Goal: Book appointment/travel/reservation

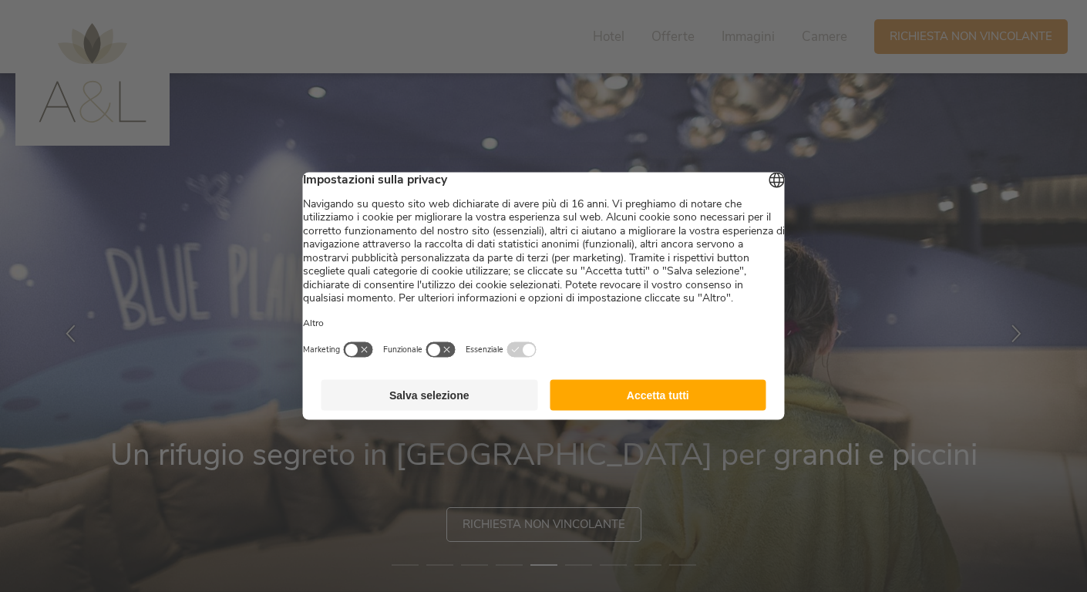
click at [478, 411] on button "Salva selezione" at bounding box center [429, 395] width 217 height 31
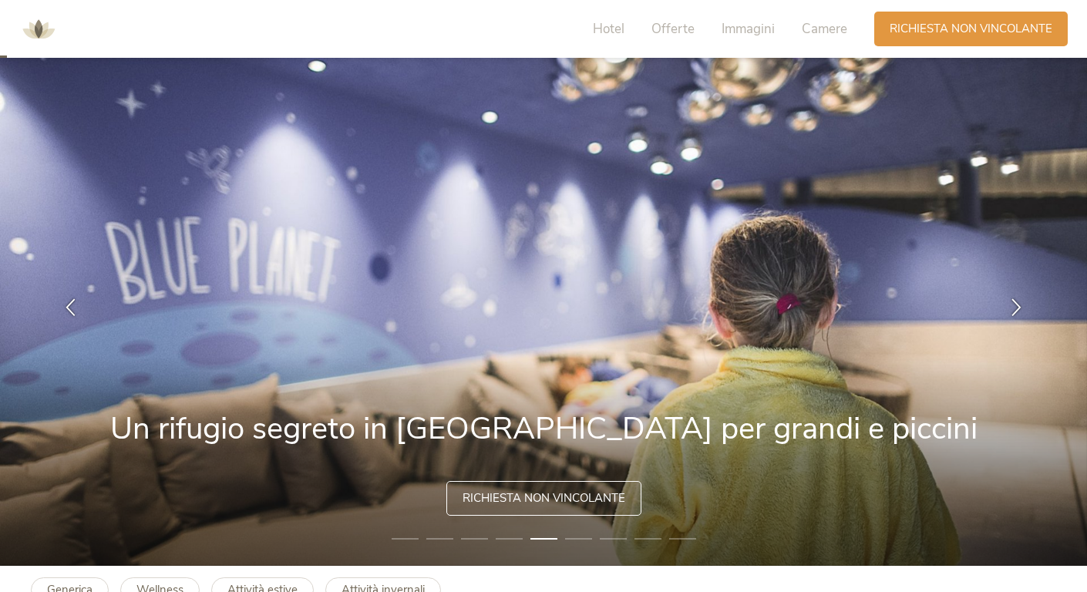
scroll to position [28, 0]
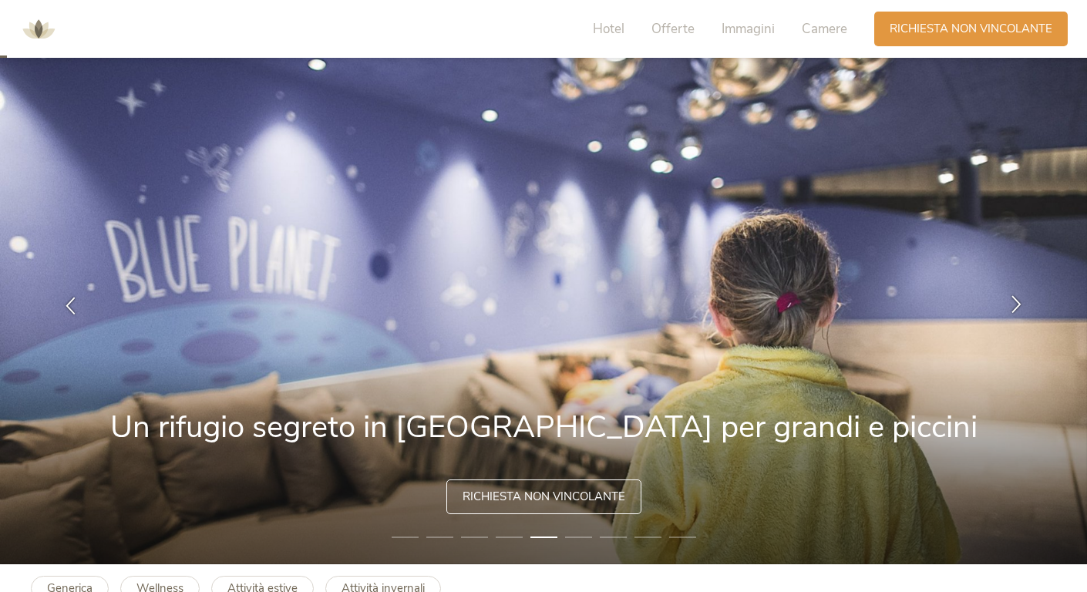
click at [1021, 305] on icon at bounding box center [1016, 303] width 18 height 18
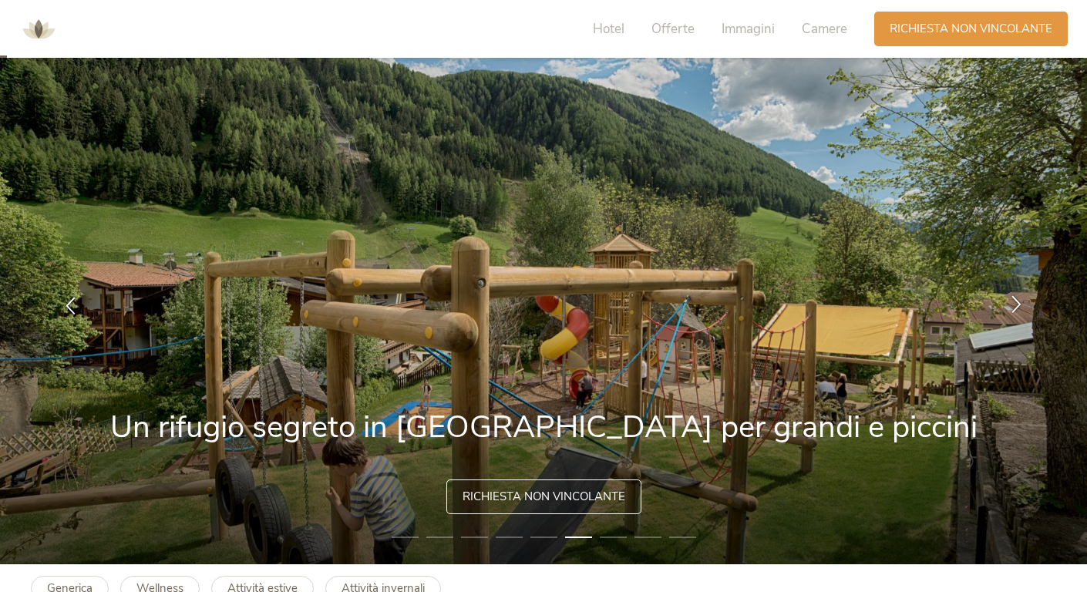
click at [1018, 303] on icon at bounding box center [1016, 303] width 18 height 18
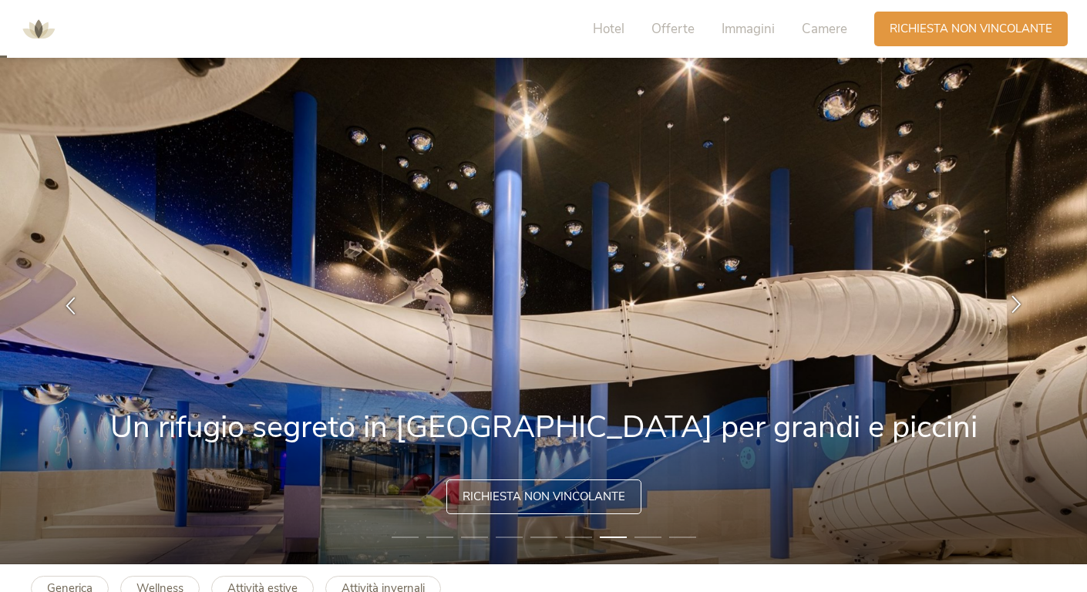
click at [1018, 303] on icon at bounding box center [1016, 303] width 18 height 18
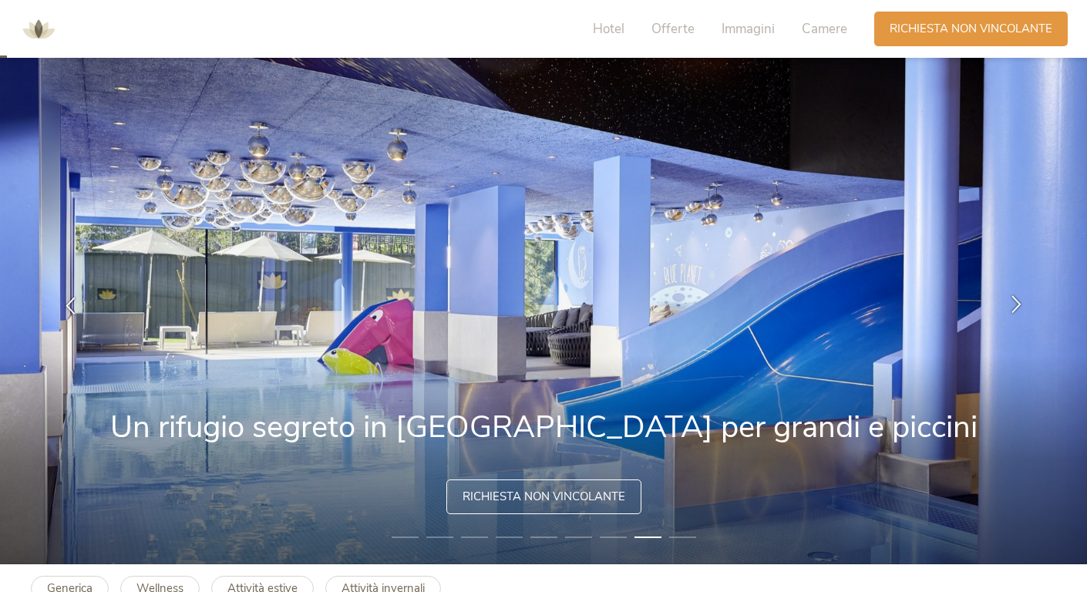
click at [1018, 303] on icon at bounding box center [1016, 303] width 18 height 18
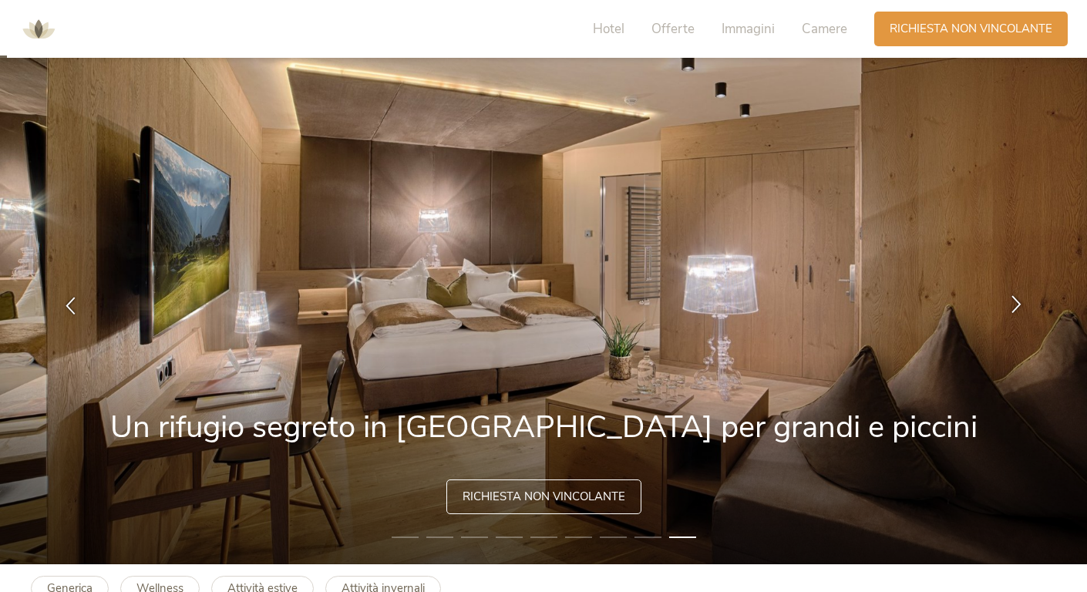
click at [1017, 303] on icon at bounding box center [1016, 303] width 18 height 18
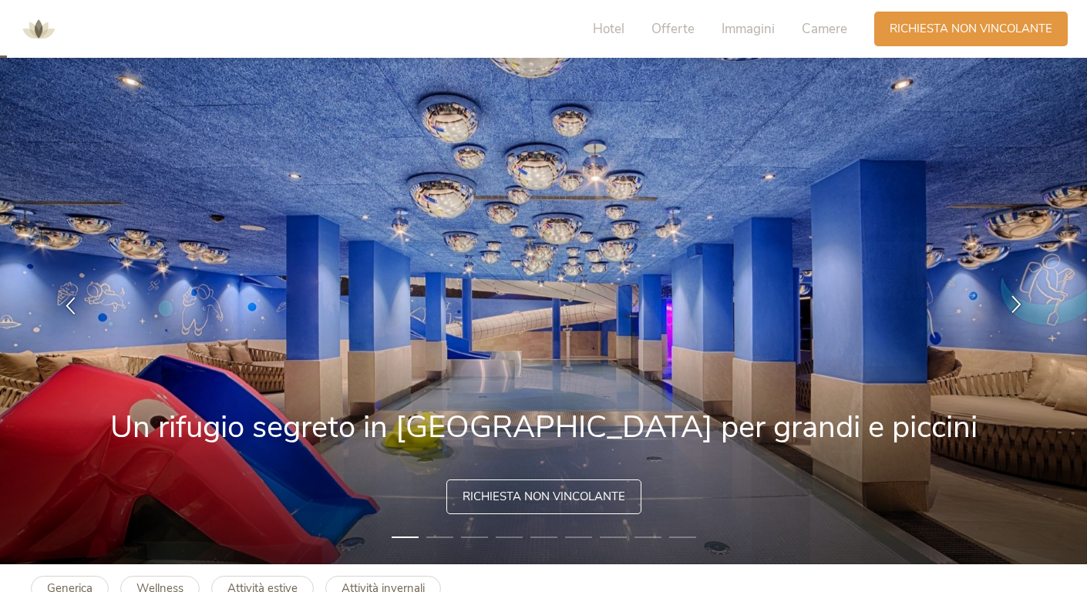
click at [1017, 303] on icon at bounding box center [1016, 303] width 18 height 18
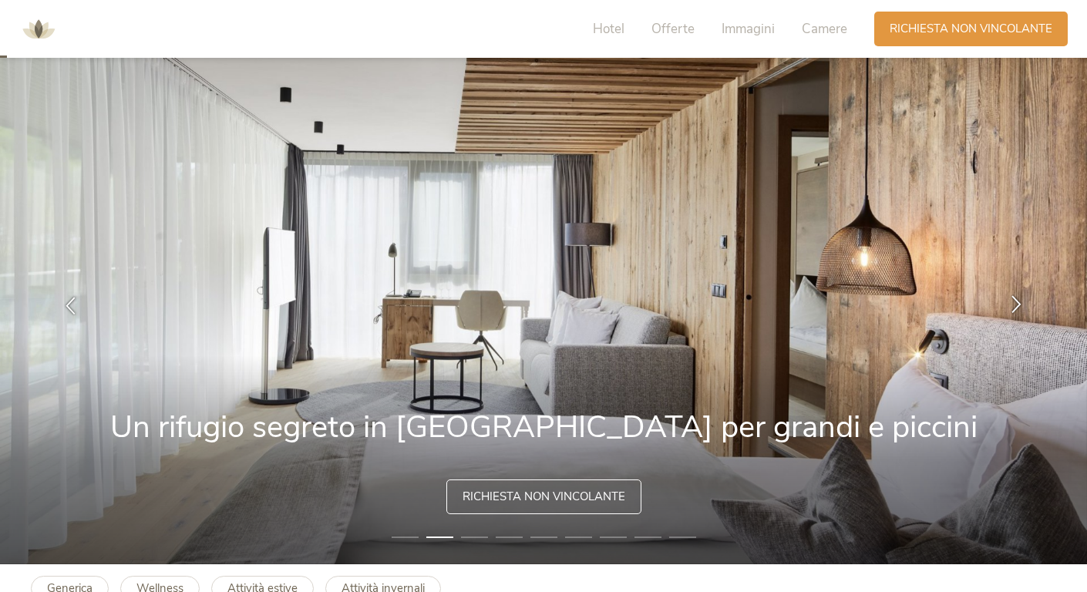
click at [1017, 304] on icon at bounding box center [1016, 303] width 18 height 18
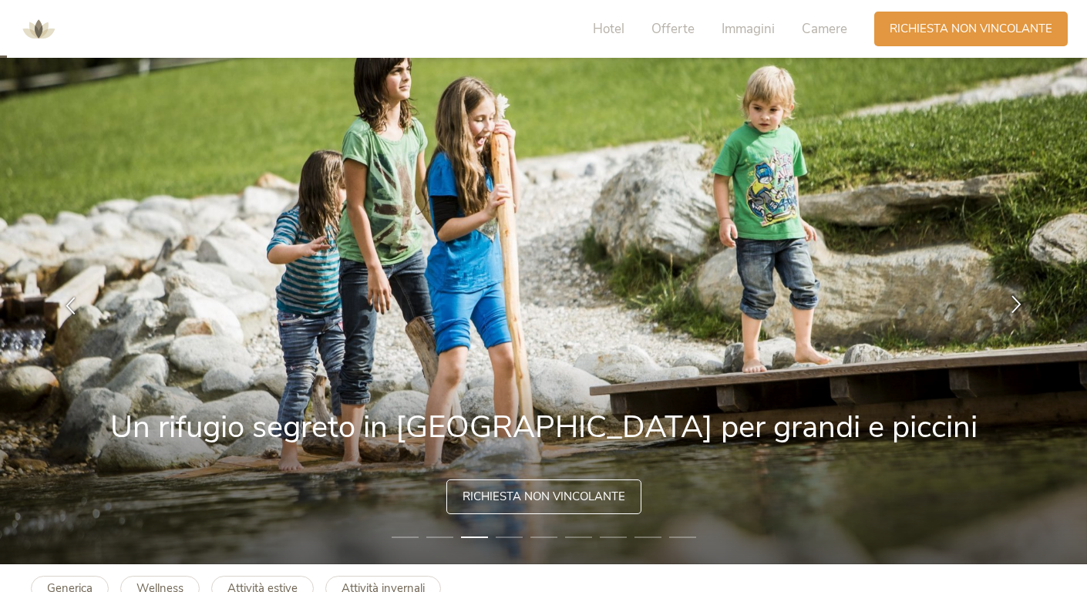
click at [1017, 303] on icon at bounding box center [1016, 303] width 18 height 18
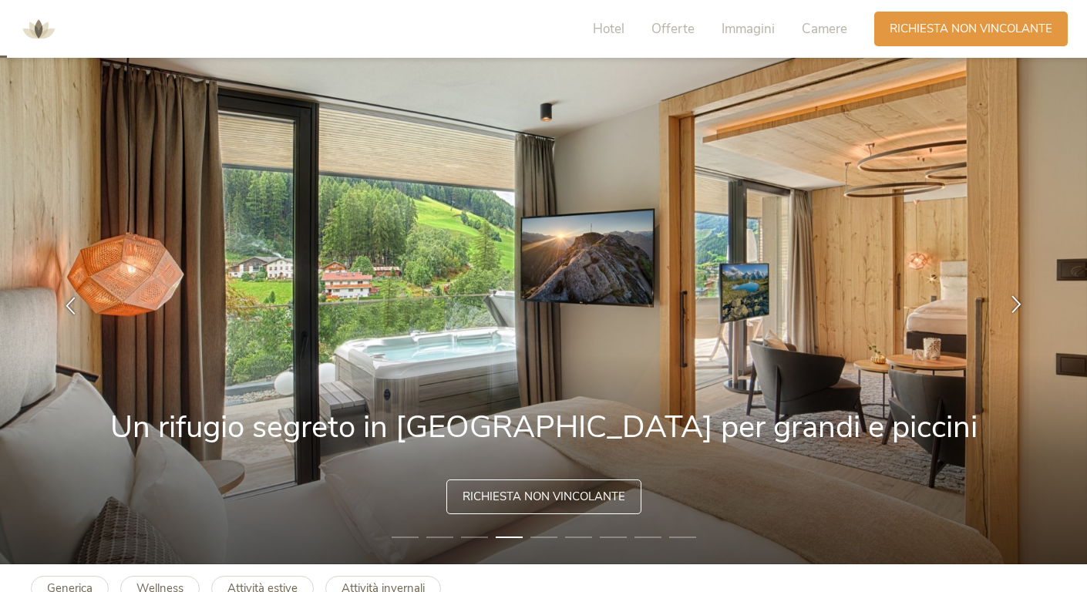
click at [1017, 303] on icon at bounding box center [1016, 303] width 18 height 18
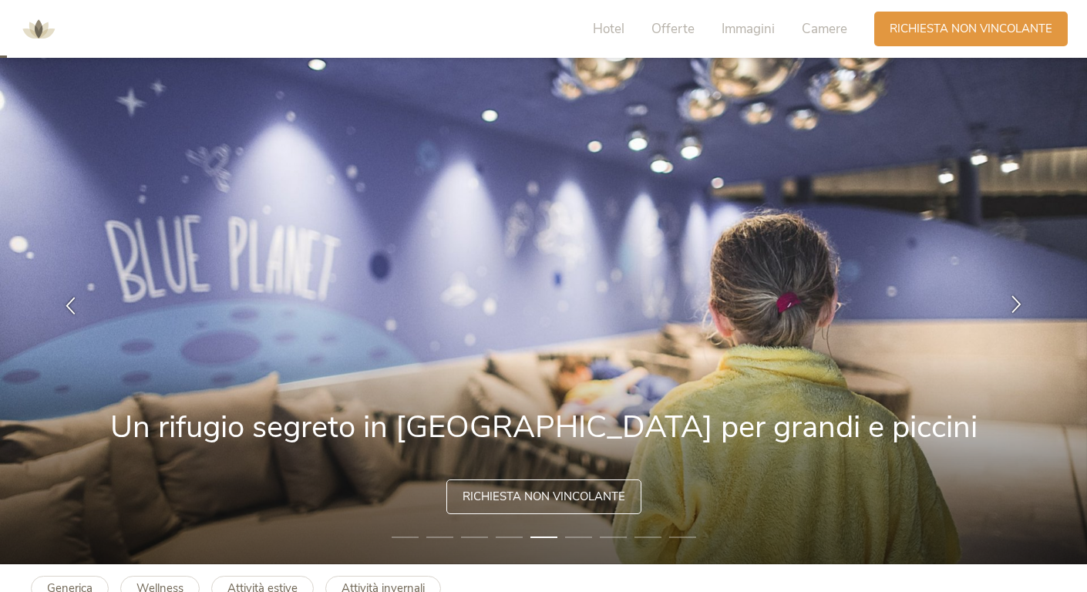
click at [1017, 303] on icon at bounding box center [1016, 303] width 18 height 18
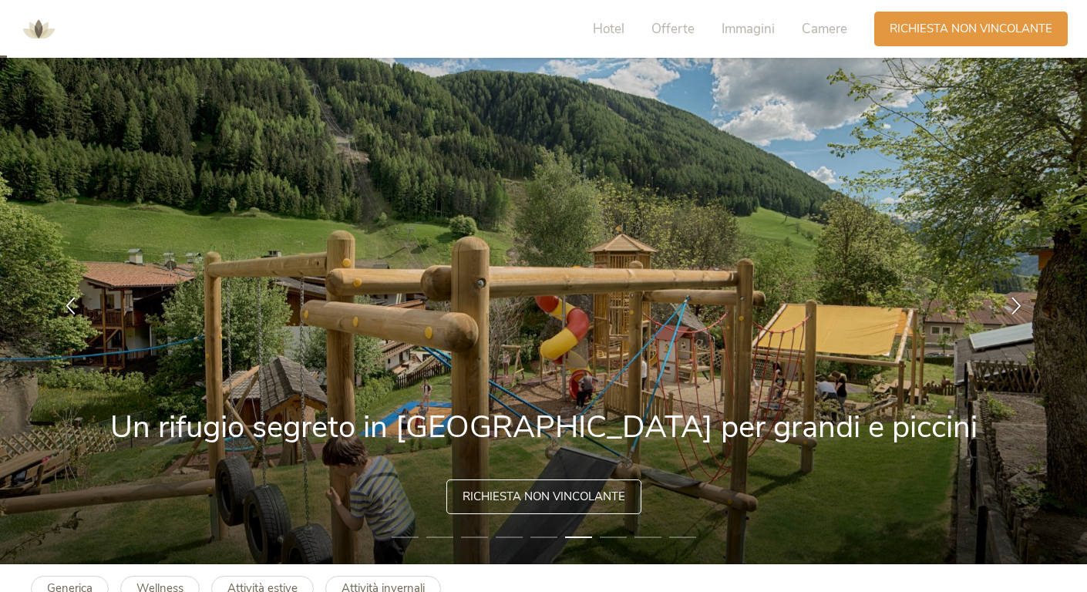
click at [689, 38] on div "Hotel Offerte Immagini Camere" at bounding box center [723, 29] width 301 height 35
click at [677, 29] on span "Offerte" at bounding box center [672, 29] width 43 height 18
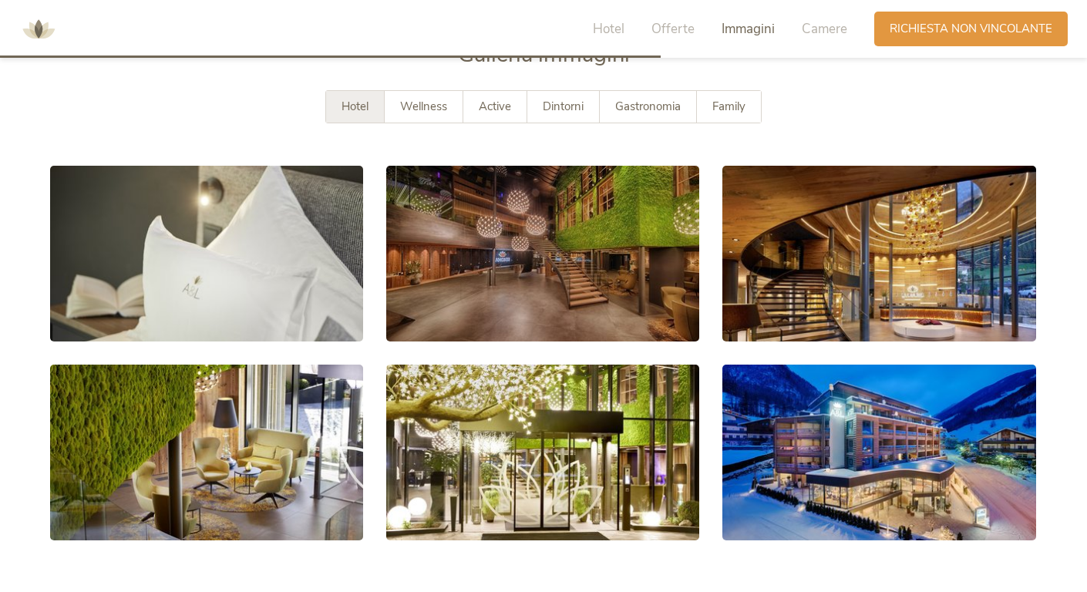
scroll to position [2752, 0]
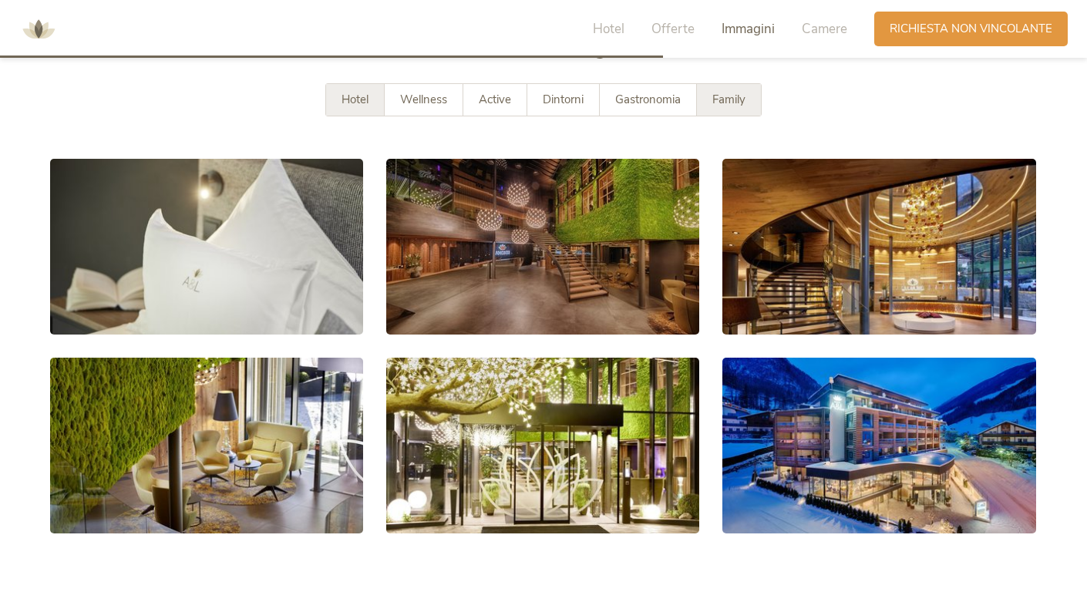
click at [740, 106] on span "Family" at bounding box center [728, 99] width 33 height 15
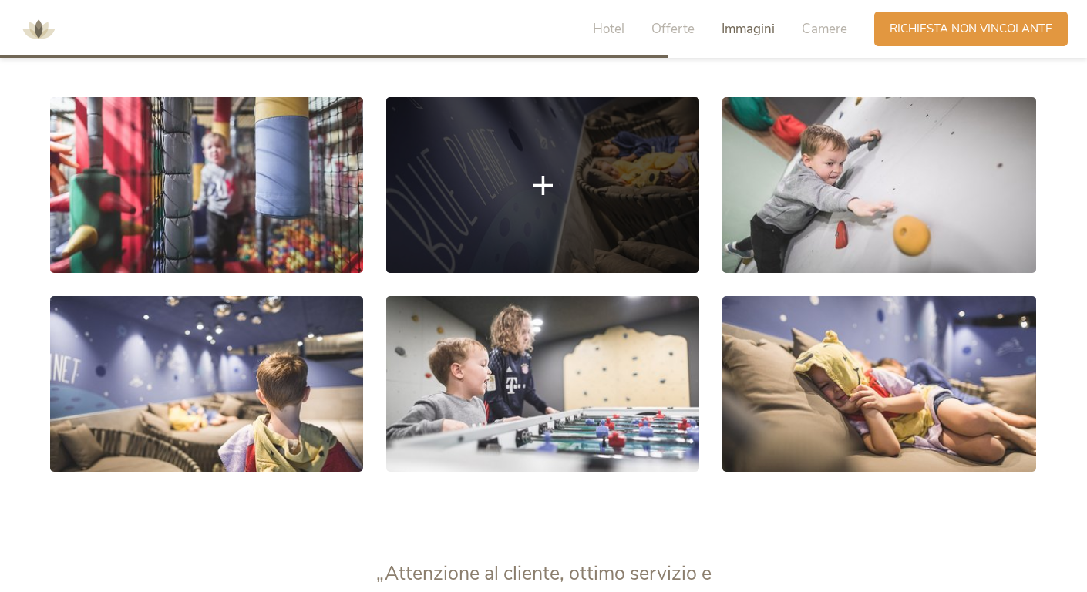
scroll to position [2751, 0]
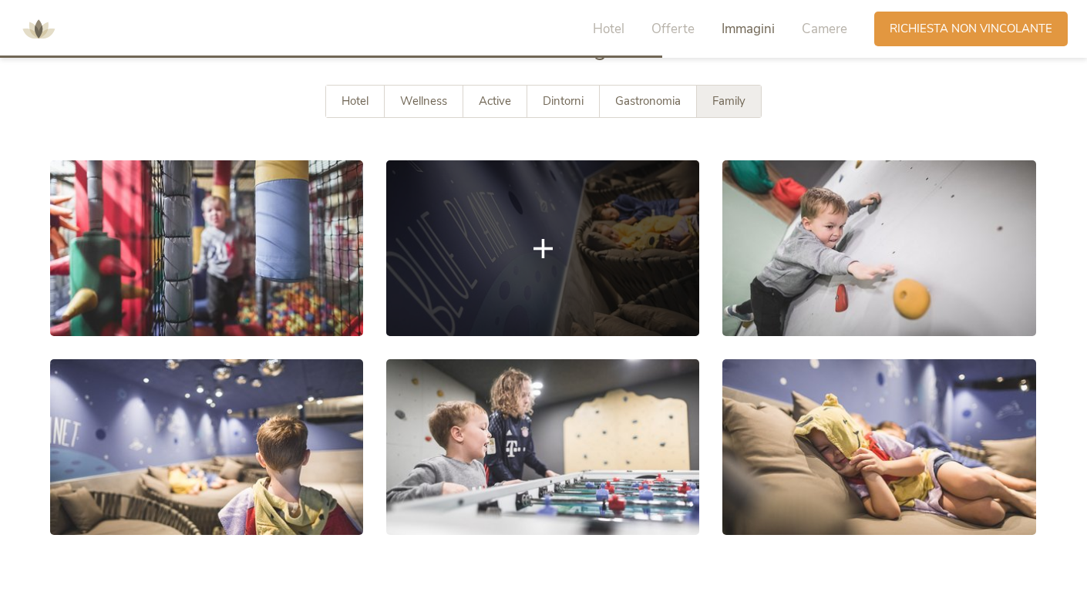
click at [684, 269] on link at bounding box center [542, 248] width 313 height 176
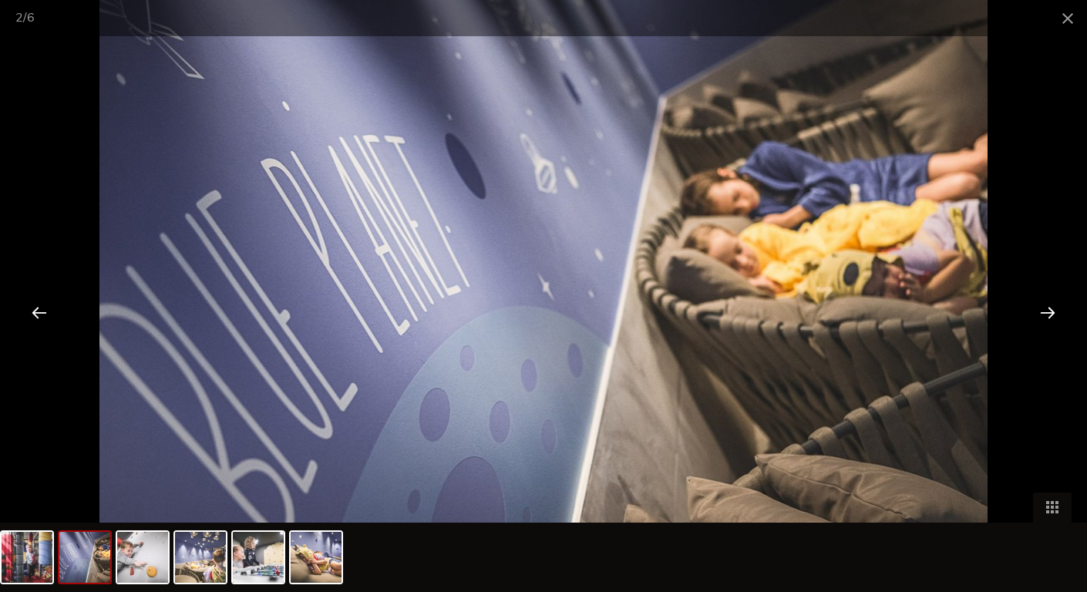
click at [1042, 313] on div at bounding box center [1047, 312] width 48 height 48
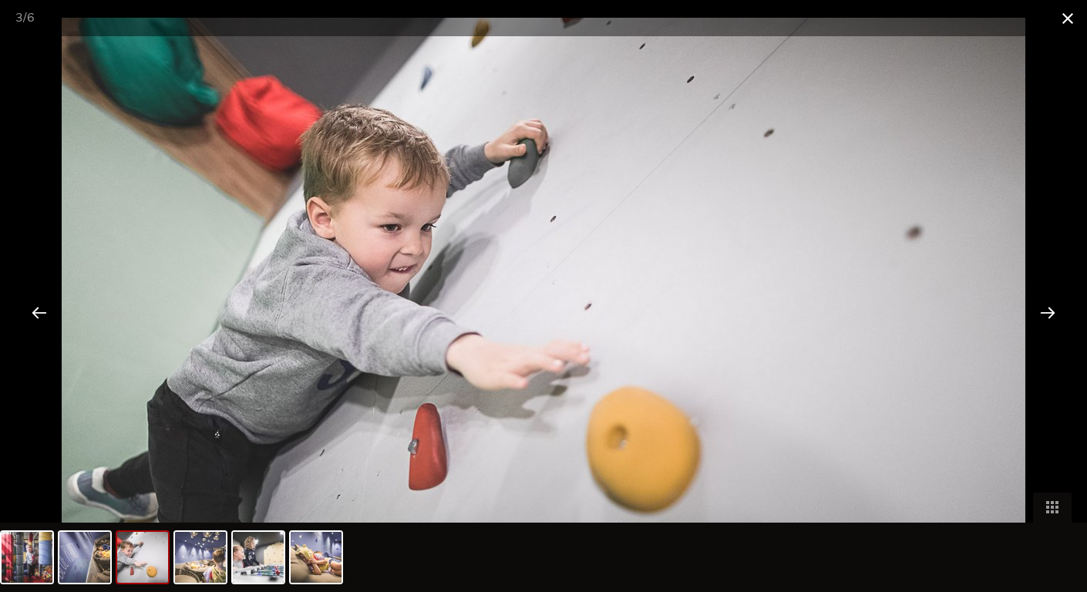
click at [1061, 15] on span at bounding box center [1067, 18] width 39 height 36
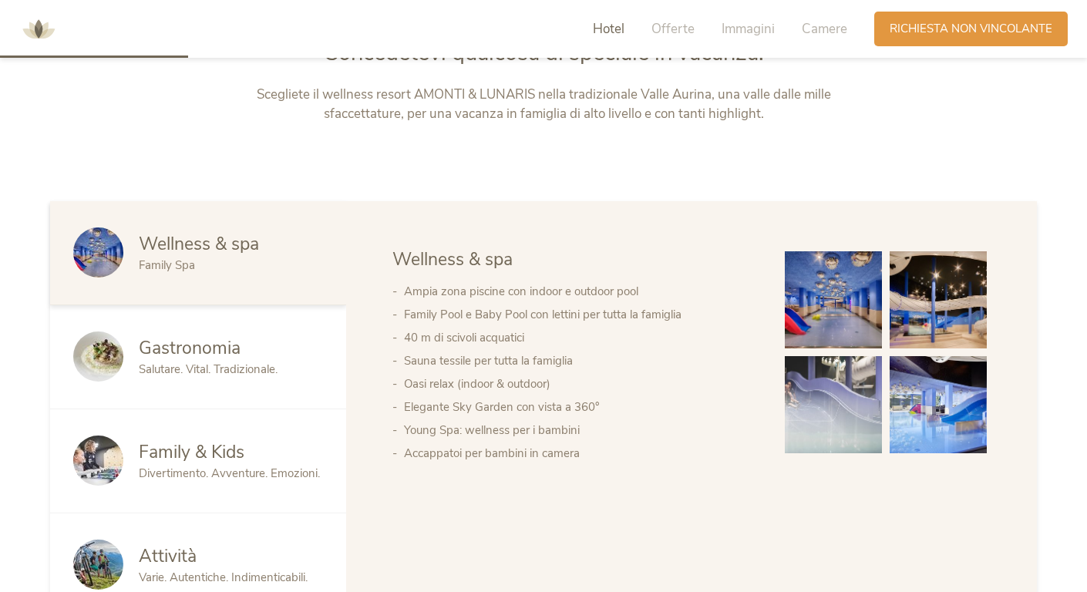
scroll to position [804, 0]
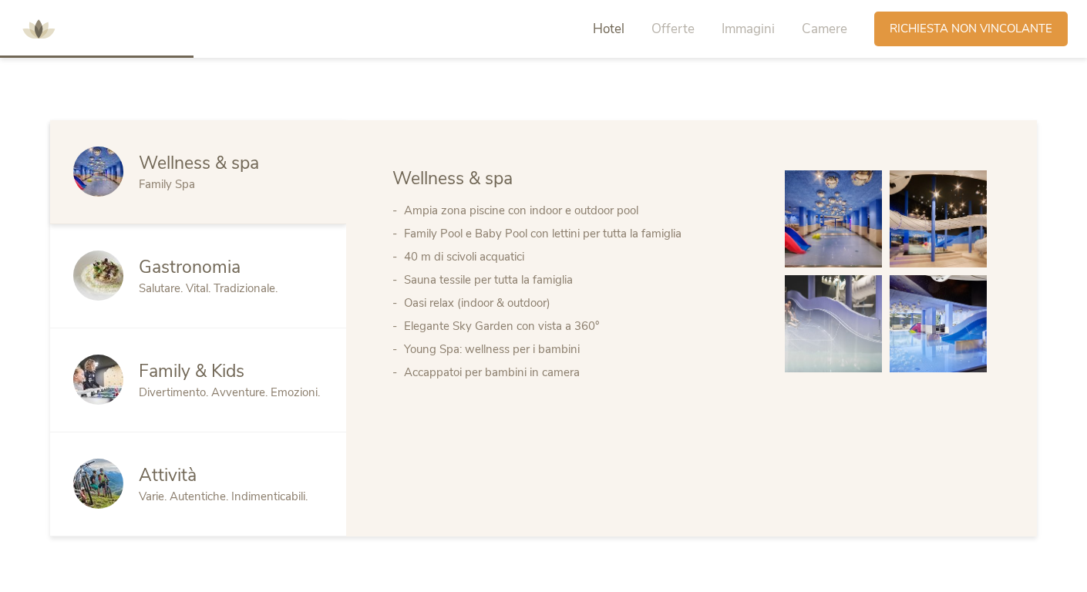
click at [337, 386] on div "Family & Kids Divertimento. Avventure. Emozioni." at bounding box center [198, 380] width 296 height 104
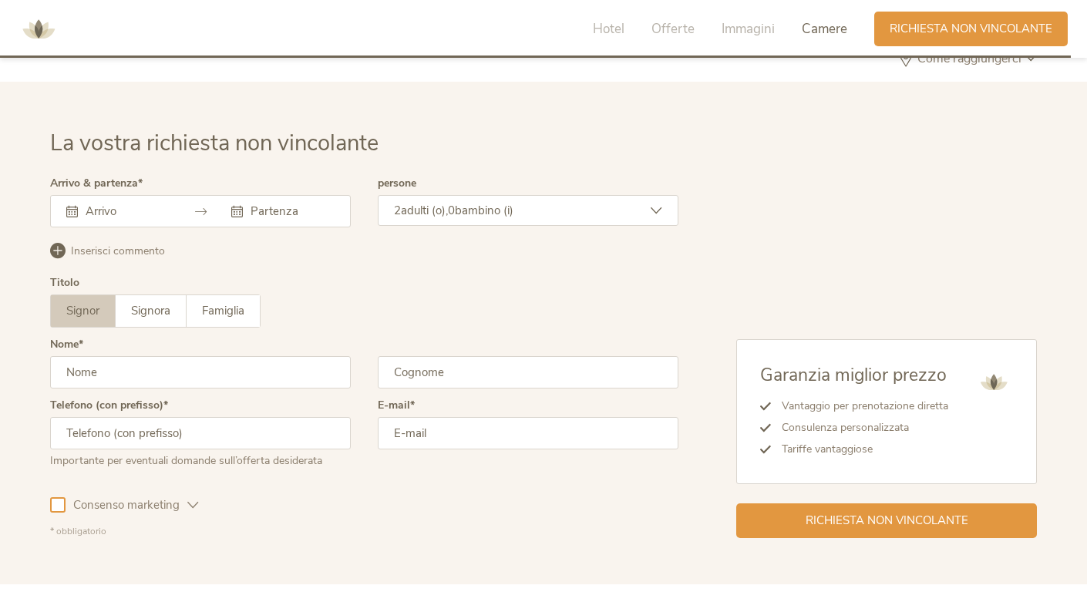
scroll to position [4515, 0]
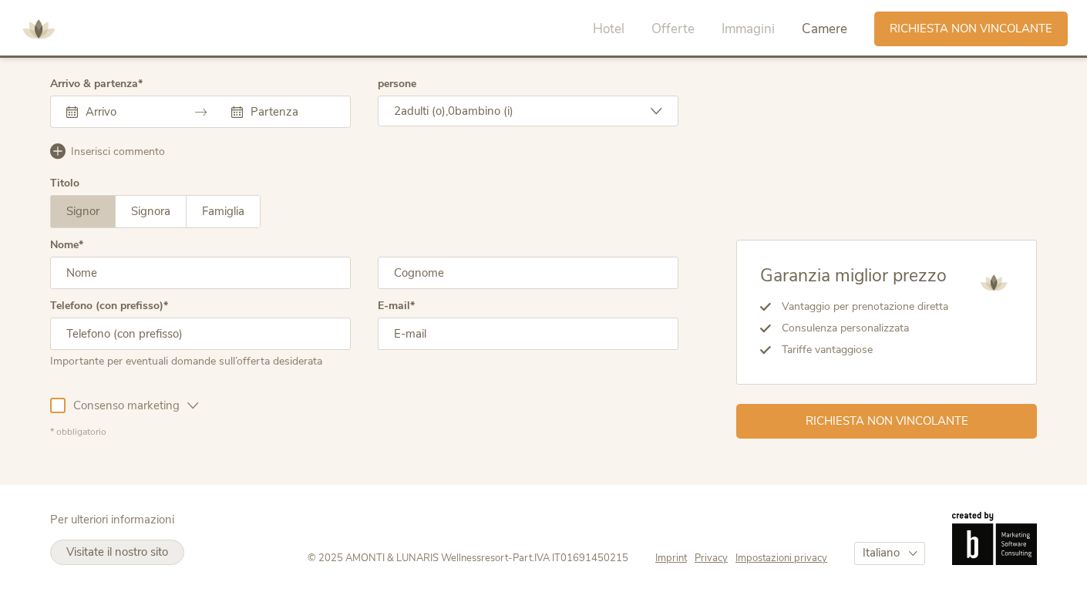
click at [151, 549] on span "Visitate il nostro sito" at bounding box center [117, 551] width 102 height 15
